Goal: Task Accomplishment & Management: Use online tool/utility

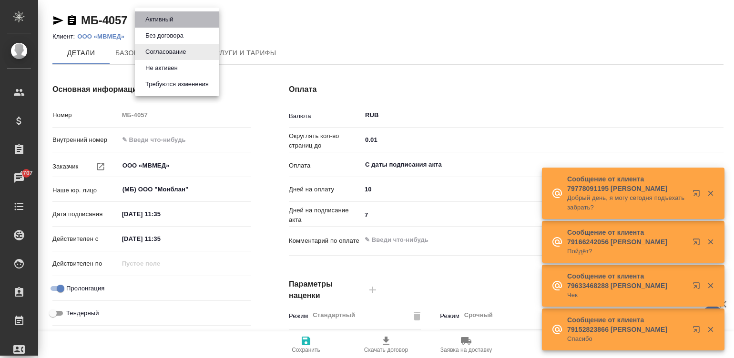
click at [173, 18] on button "Активный" at bounding box center [159, 19] width 33 height 10
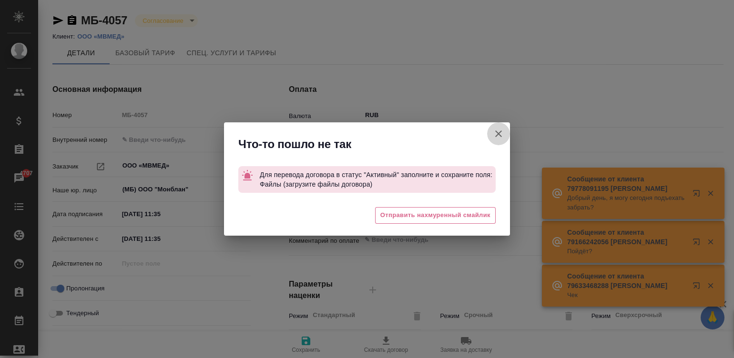
click at [494, 130] on icon "button" at bounding box center [498, 133] width 11 height 11
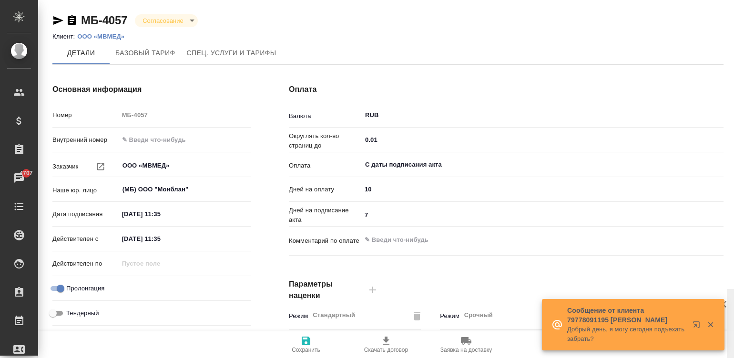
scroll to position [289, 0]
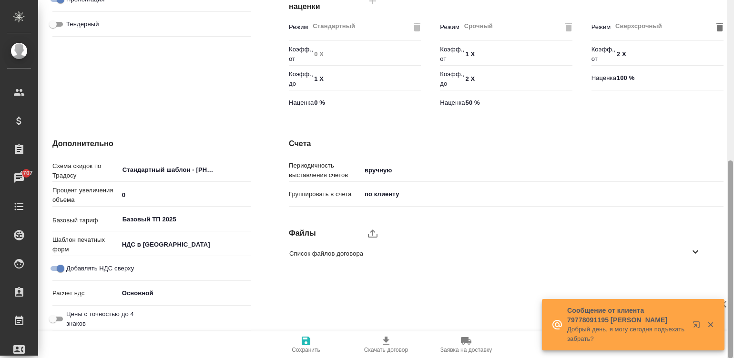
click at [729, 304] on div at bounding box center [730, 179] width 7 height 359
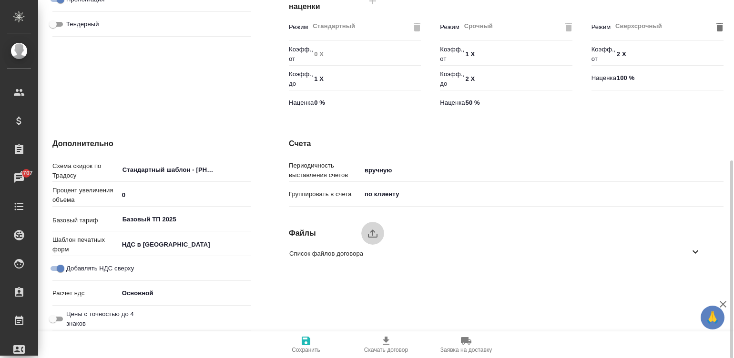
click at [372, 234] on icon "upload" at bounding box center [372, 233] width 11 height 11
click at [0, 0] on input "upload" at bounding box center [0, 0] width 0 height 0
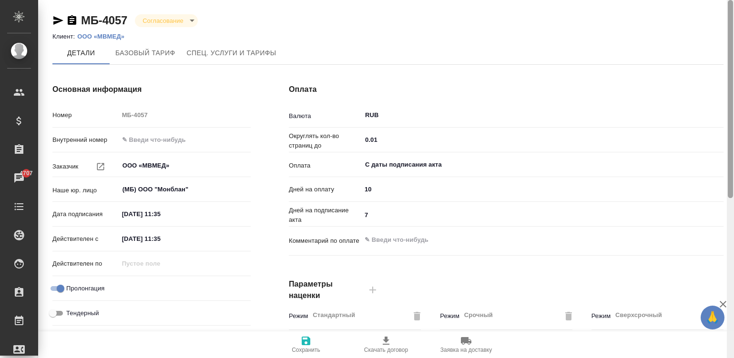
click at [730, 21] on div at bounding box center [730, 179] width 7 height 359
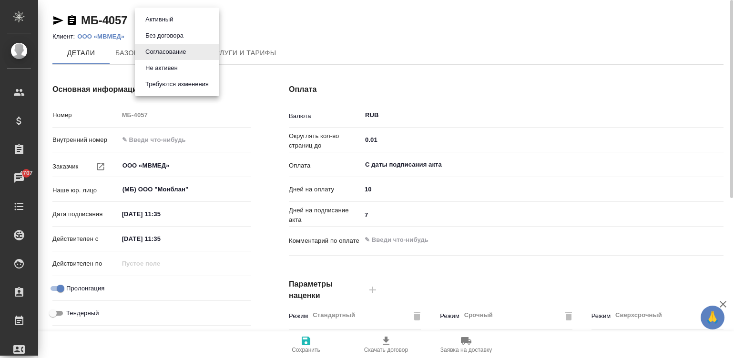
click at [173, 17] on body "🙏 .cls-1 fill:#fff; AWATERA [PERSON_NAME]malinina Клиенты Спецификации Заказы 4…" at bounding box center [367, 179] width 734 height 358
click at [162, 17] on button "Активный" at bounding box center [159, 19] width 33 height 10
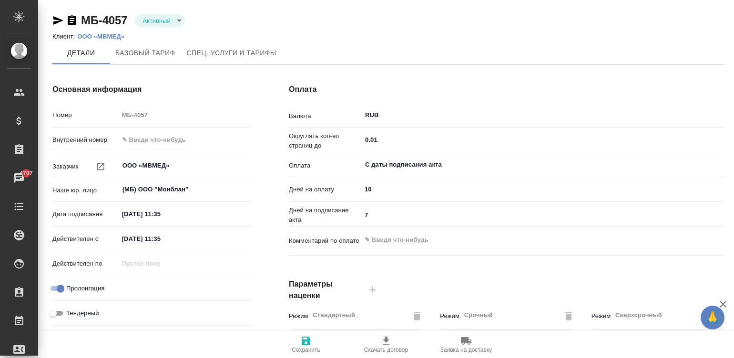
type input "Базовый ТП 2025"
click at [300, 346] on icon "button" at bounding box center [305, 341] width 11 height 11
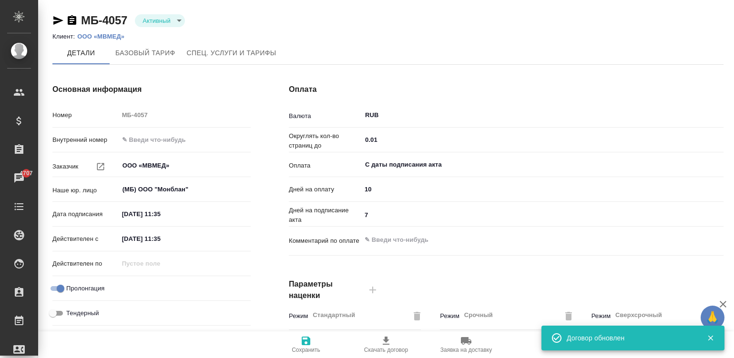
type input "Базовый ТП 2025"
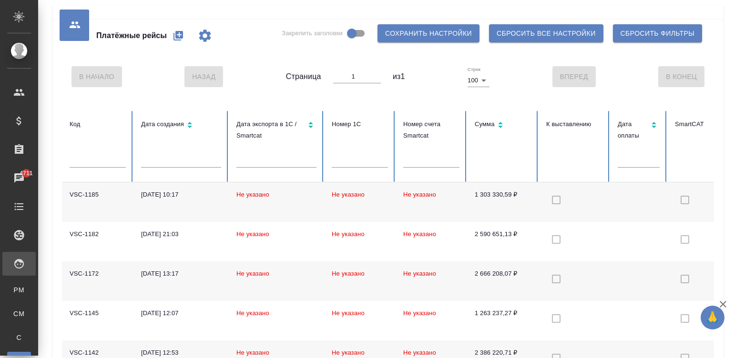
click at [539, 197] on td at bounding box center [575, 203] width 72 height 40
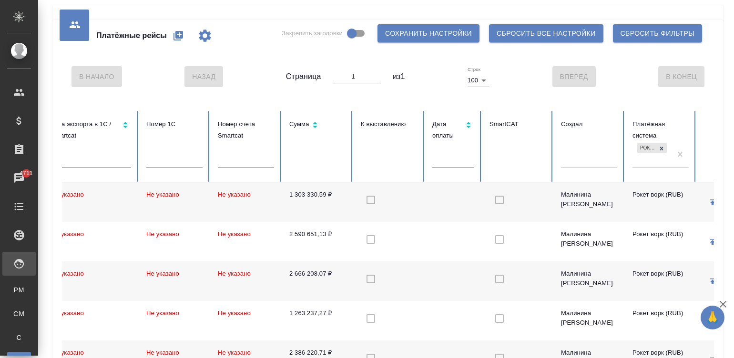
scroll to position [0, 238]
